Goal: Transaction & Acquisition: Purchase product/service

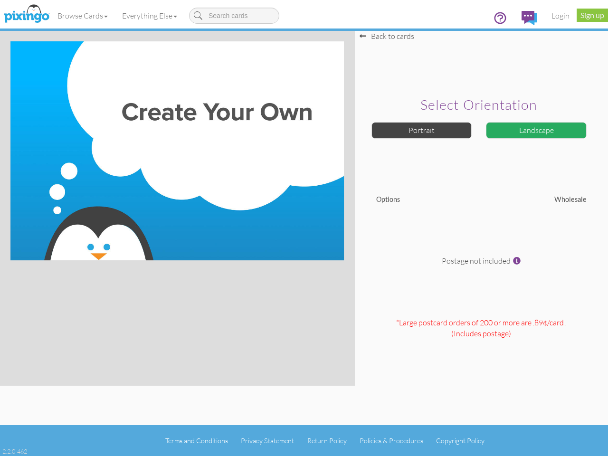
click at [304, 228] on img at bounding box center [176, 150] width 333 height 219
click at [83, 16] on link "Browse Cards" at bounding box center [82, 16] width 65 height 24
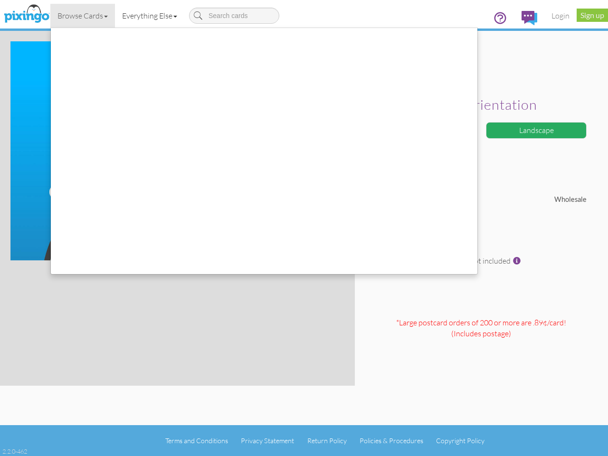
click at [151, 16] on link "Everything Else" at bounding box center [149, 16] width 69 height 24
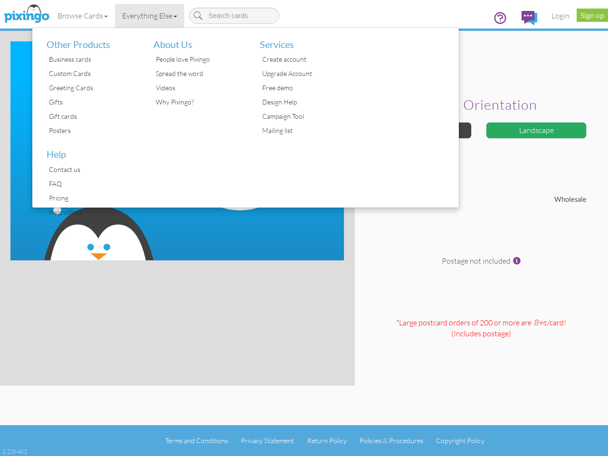
click at [422, 130] on div at bounding box center [405, 117] width 107 height 179
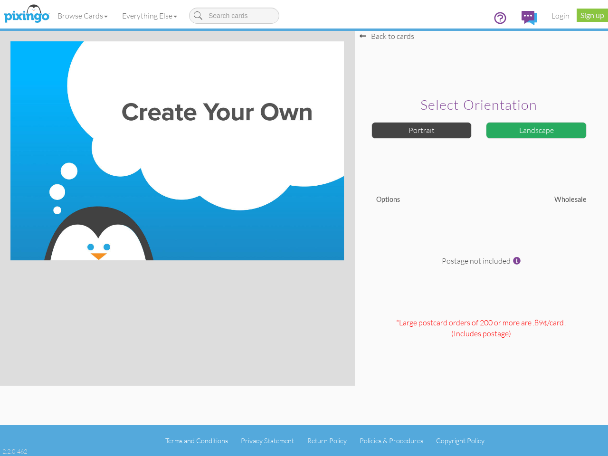
click at [536, 130] on div "Landscape" at bounding box center [536, 130] width 101 height 17
click at [517, 261] on span at bounding box center [517, 261] width 8 height 8
